Goal: Task Accomplishment & Management: Manage account settings

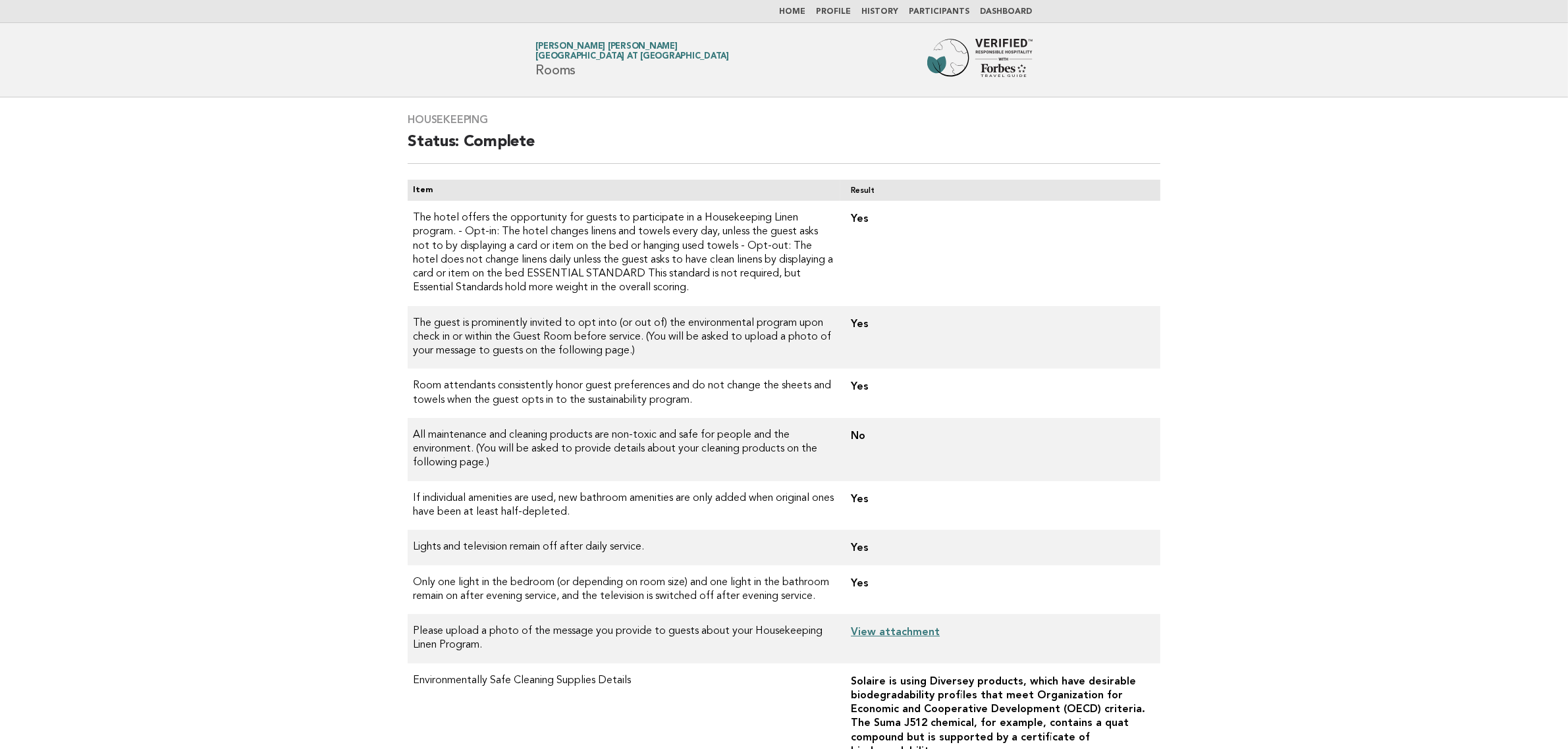
click at [795, 10] on link "Home" at bounding box center [792, 12] width 26 height 8
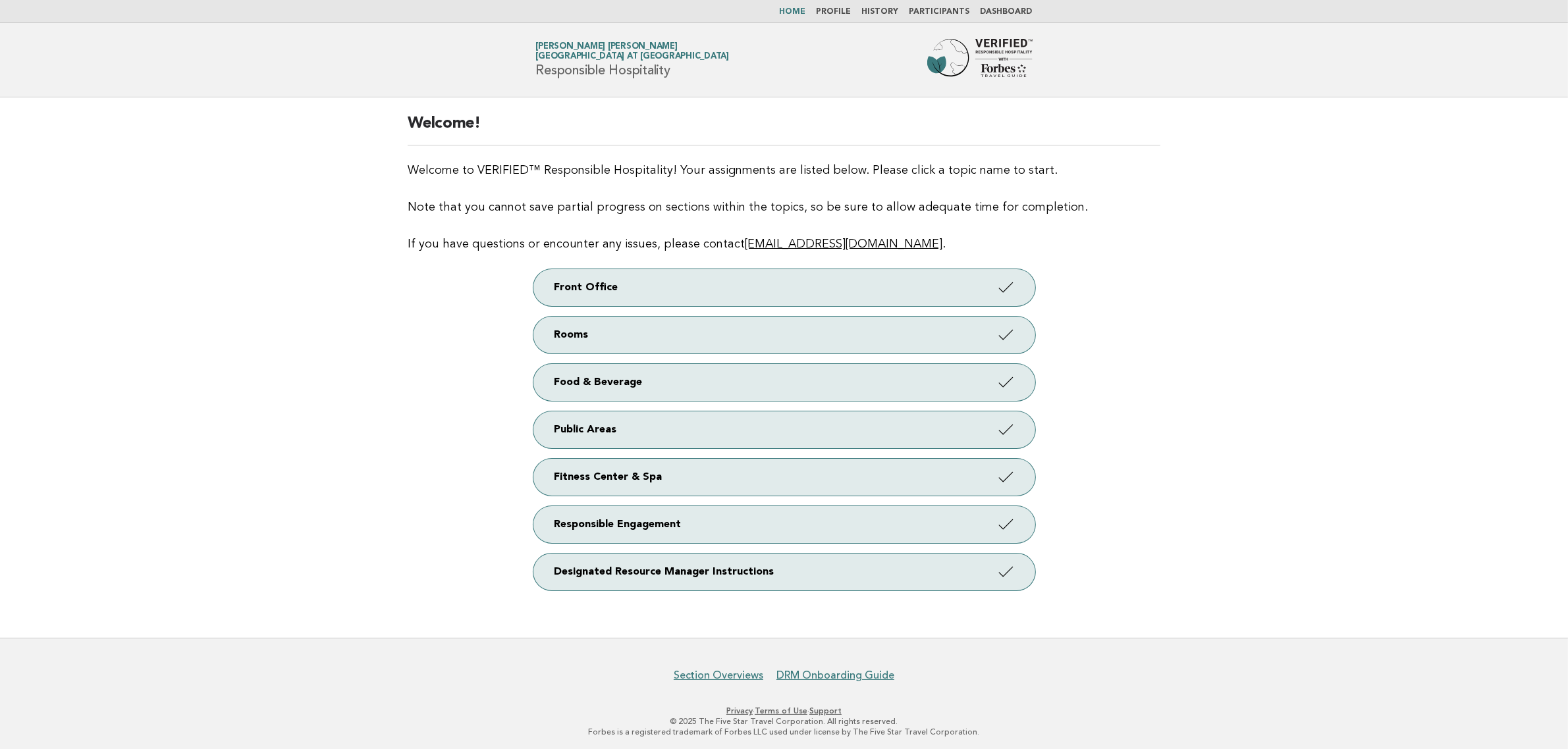
click at [935, 8] on link "Participants" at bounding box center [940, 12] width 61 height 8
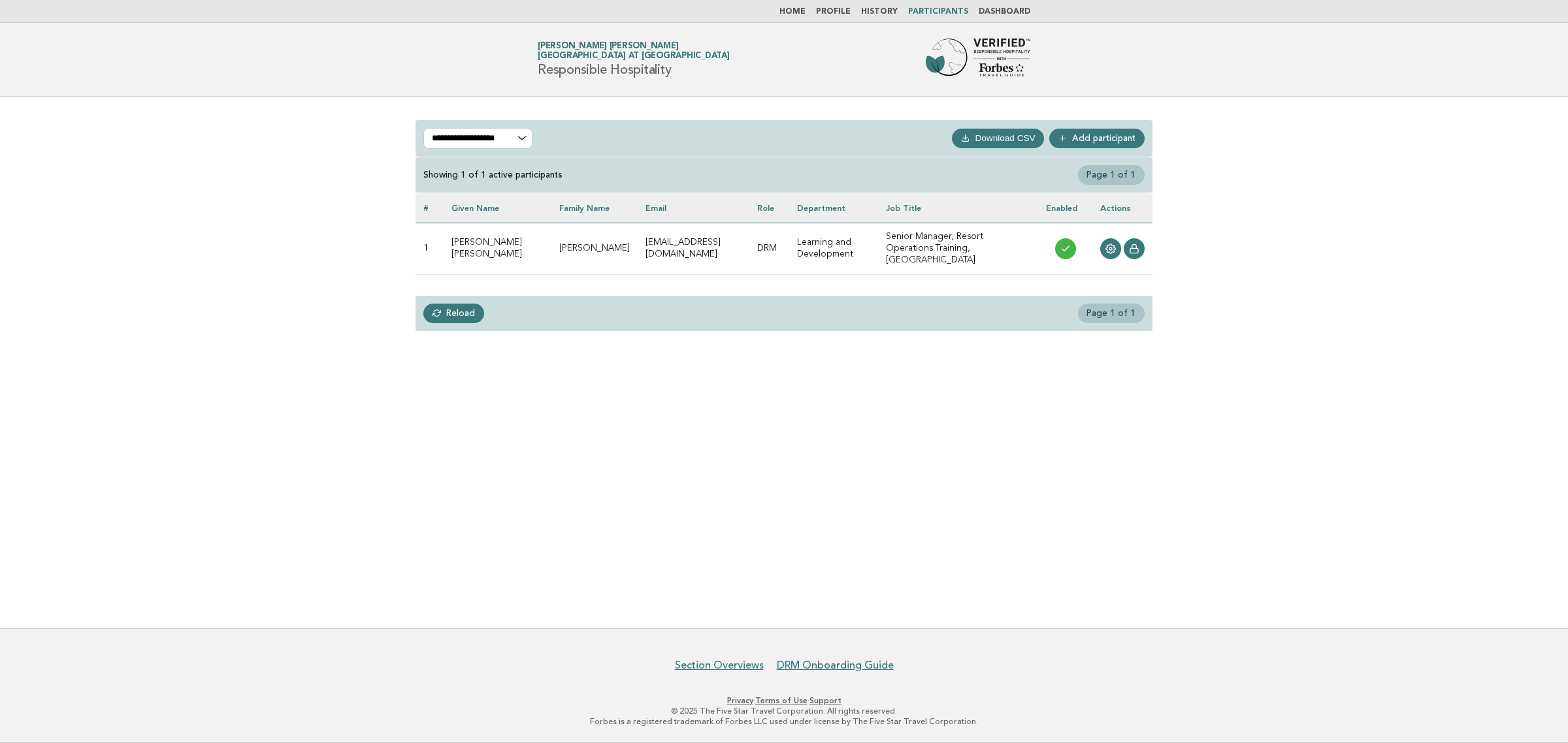
click at [1116, 139] on link "Add participant" at bounding box center [1096, 139] width 95 height 19
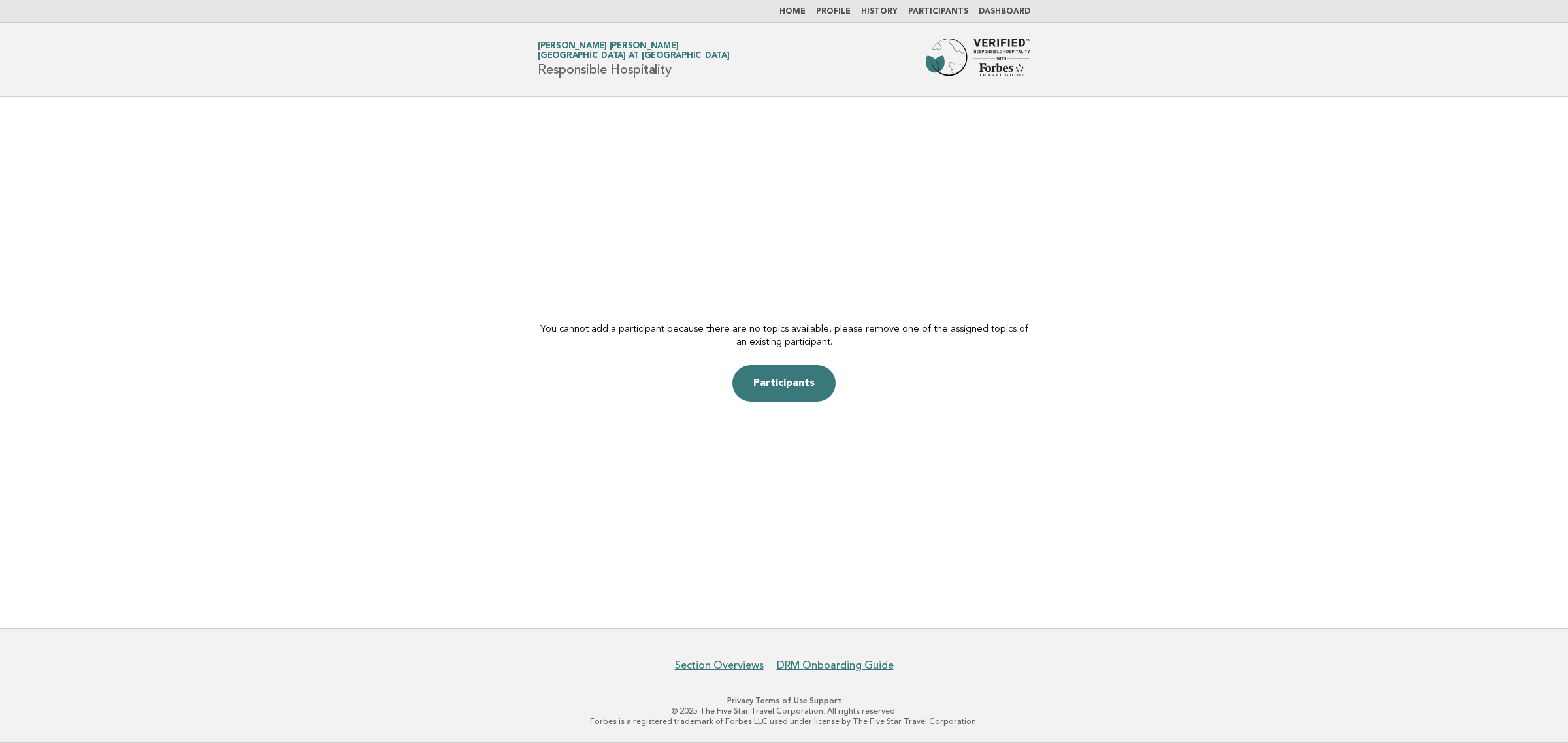
click at [1017, 11] on link "Dashboard" at bounding box center [1004, 12] width 51 height 8
